Goal: Transaction & Acquisition: Purchase product/service

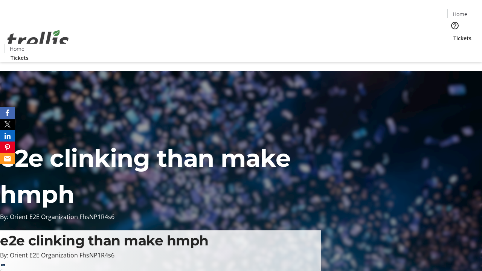
click at [454, 34] on span "Tickets" at bounding box center [463, 38] width 18 height 8
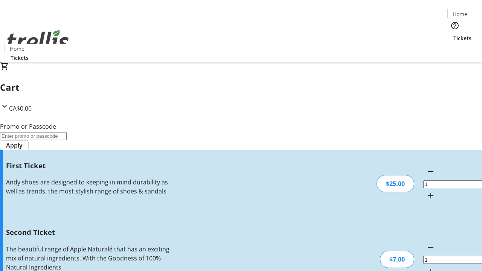
click at [427, 267] on mat-icon "Increment by one" at bounding box center [431, 271] width 9 height 9
type input "2"
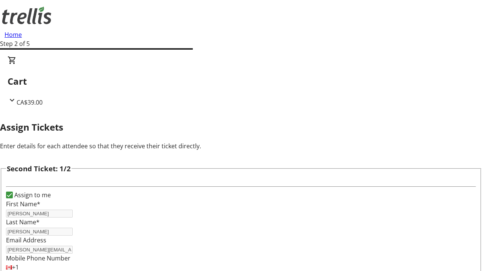
type input "[PERSON_NAME]"
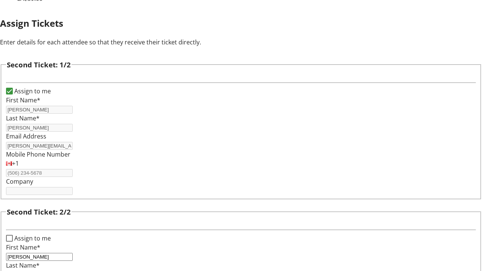
type input "Schaden"
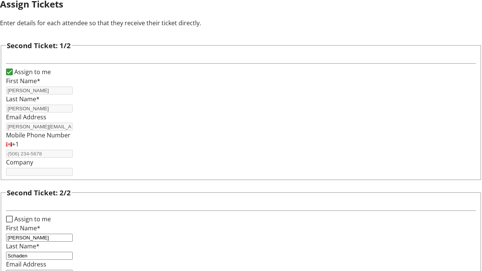
type input "[PERSON_NAME][EMAIL_ADDRESS][DOMAIN_NAME]"
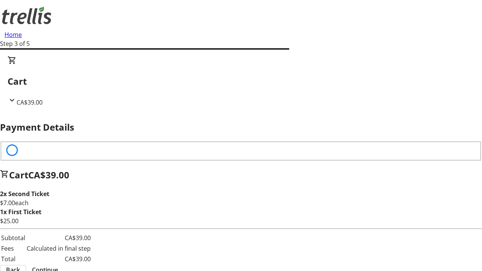
click at [20, 266] on span "Back" at bounding box center [13, 270] width 14 height 9
